Goal: Task Accomplishment & Management: Manage account settings

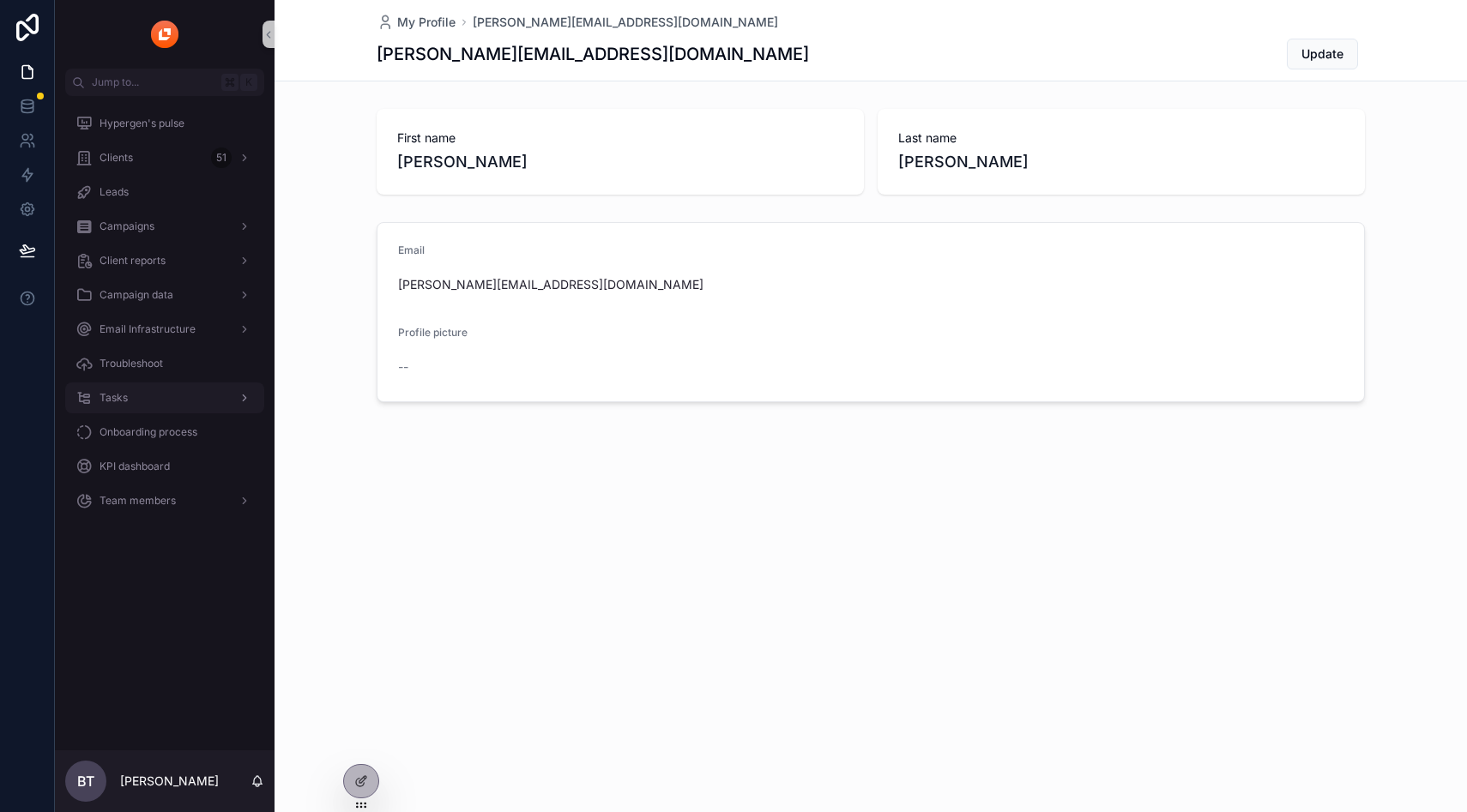
click at [140, 391] on div "Tasks" at bounding box center [164, 397] width 179 height 28
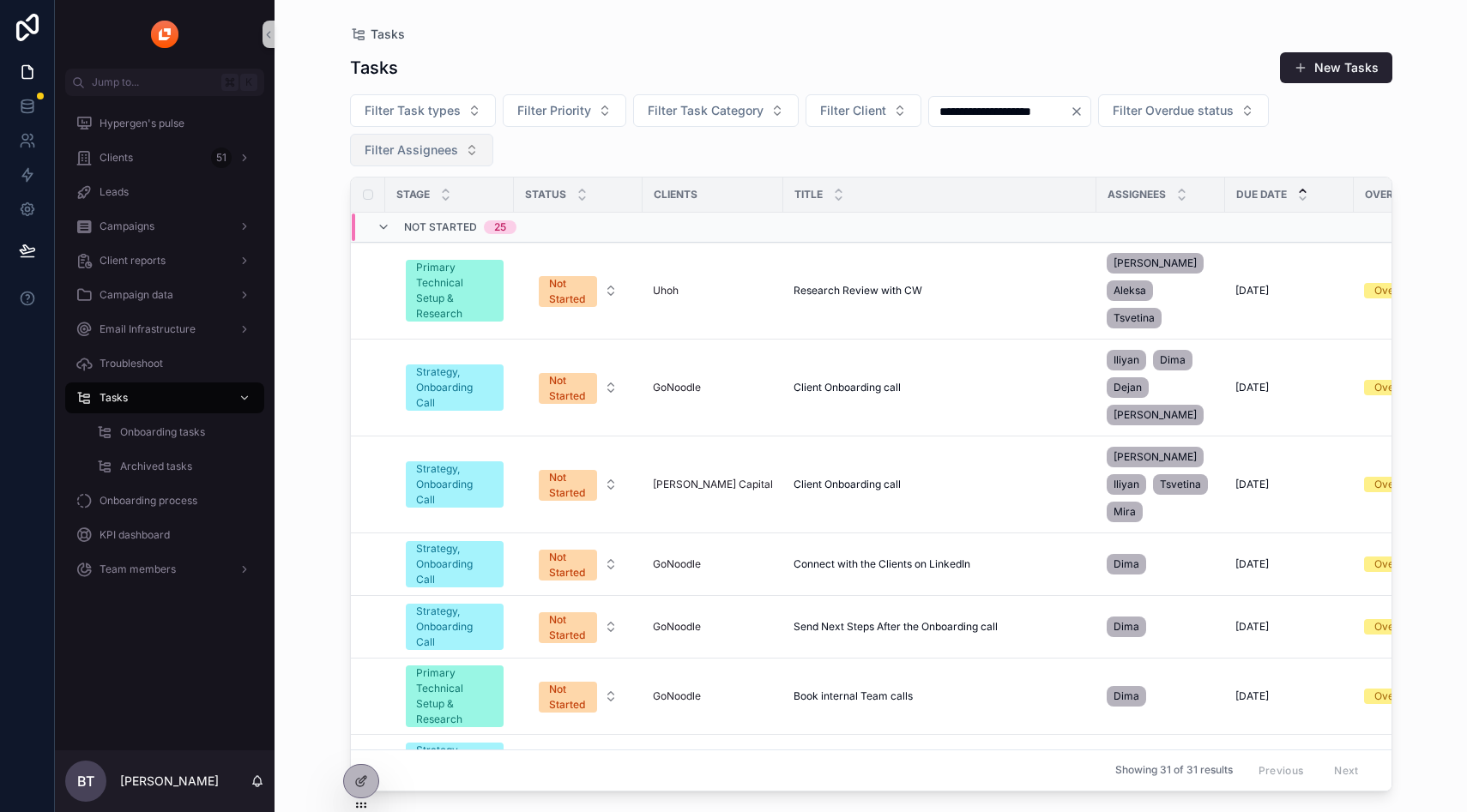
click at [430, 150] on span "Filter Assignees" at bounding box center [411, 149] width 93 height 17
type input "***"
click at [435, 227] on div "[PERSON_NAME]" at bounding box center [420, 219] width 206 height 28
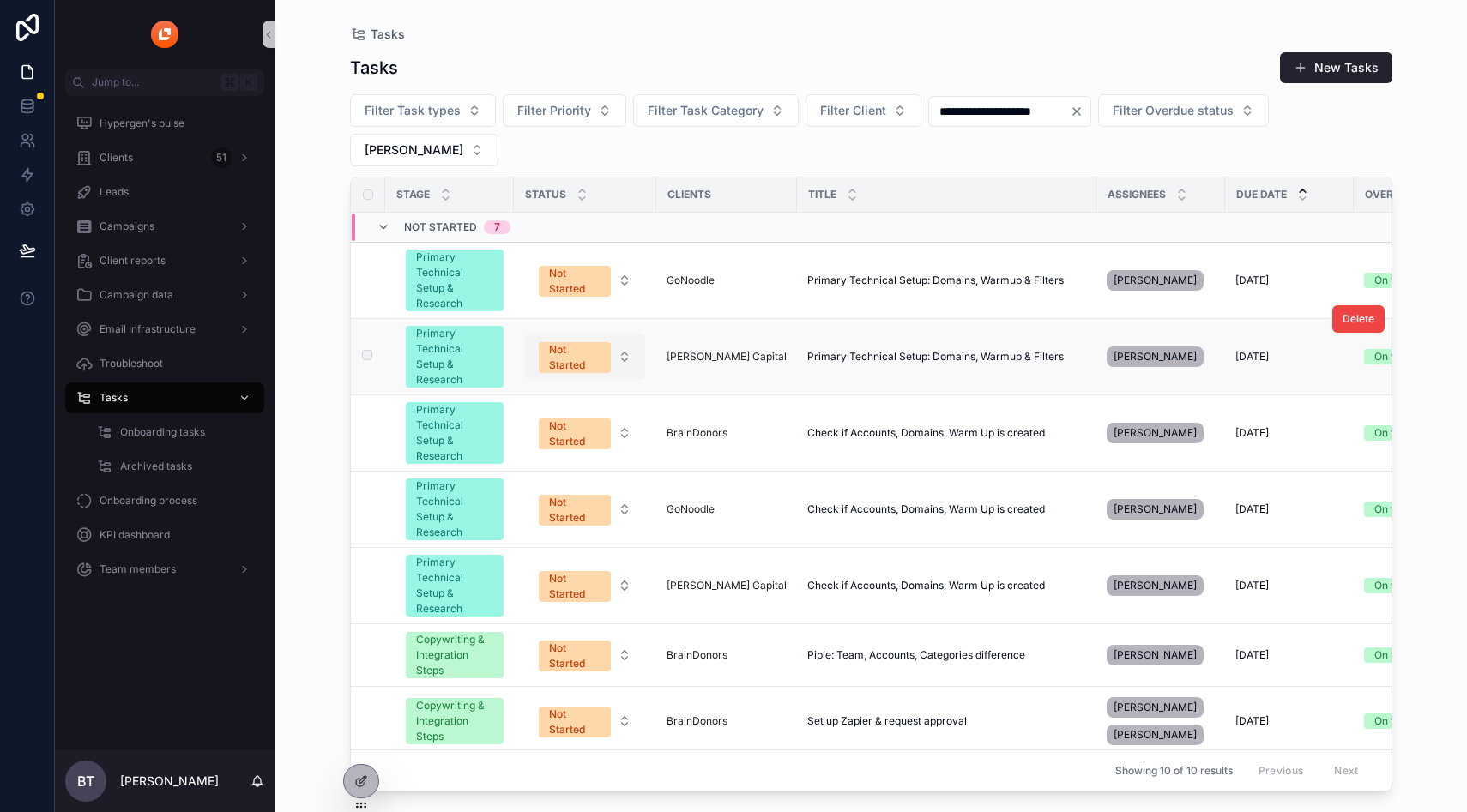
click at [547, 342] on span "Not Started" at bounding box center [574, 357] width 72 height 31
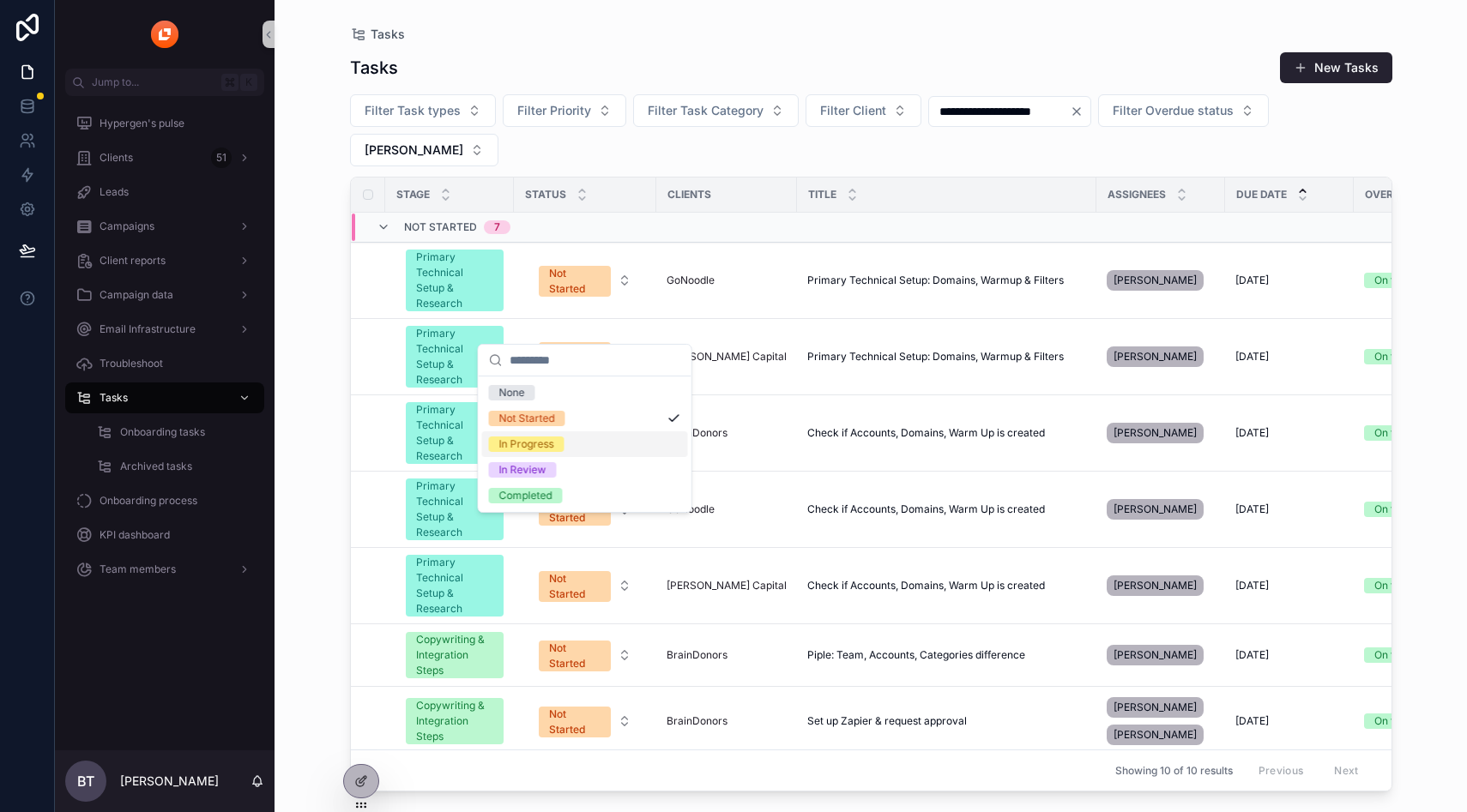
click at [538, 439] on div "In Progress" at bounding box center [527, 443] width 55 height 15
